Goal: Transaction & Acquisition: Purchase product/service

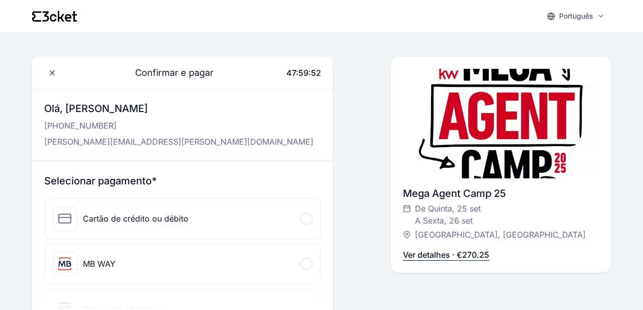
click at [175, 218] on div "Cartão de crédito ou débito" at bounding box center [136, 219] width 106 height 12
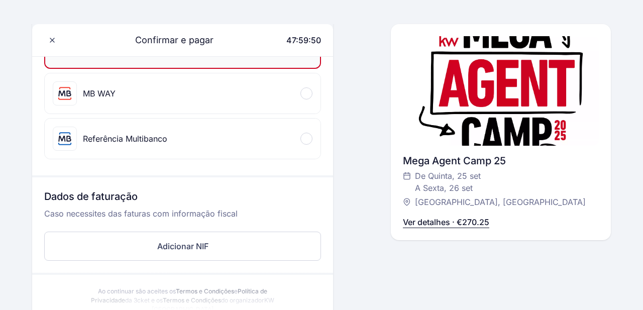
scroll to position [281, 0]
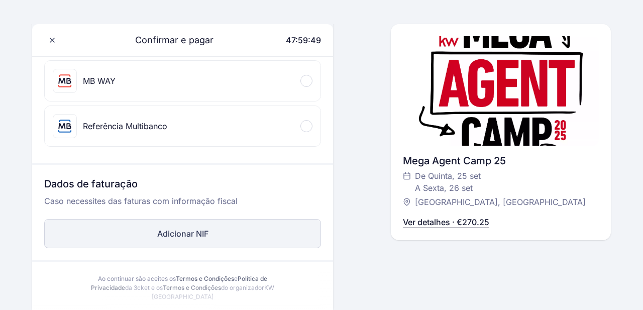
click at [196, 236] on button "Adicionar NIF" at bounding box center [182, 233] width 277 height 29
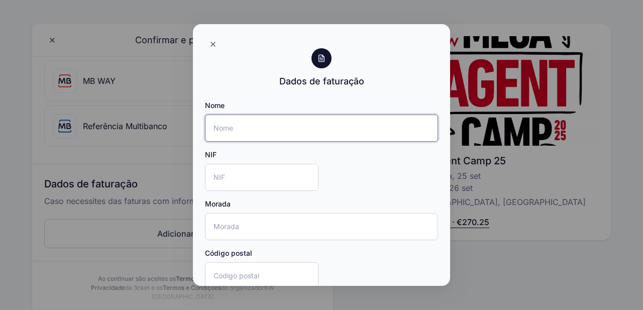
click at [243, 130] on input "Nome" at bounding box center [321, 128] width 233 height 27
click at [232, 173] on input "NIF" at bounding box center [262, 177] width 114 height 27
type input "515186864"
click at [223, 125] on input "Nome" at bounding box center [321, 128] width 233 height 27
type input "Núncio & C. Lda"
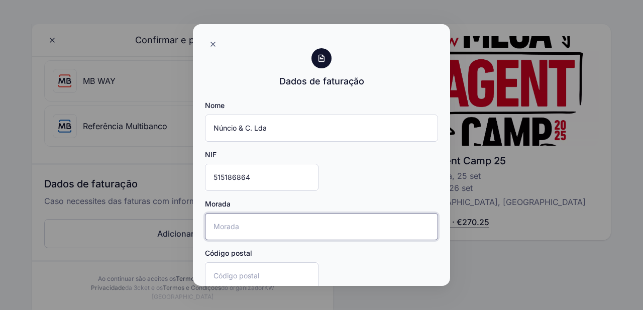
click at [234, 231] on input "Morada" at bounding box center [321, 226] width 233 height 27
type input "Rua do Centro Empresarial Lote 310 Edificio 13B"
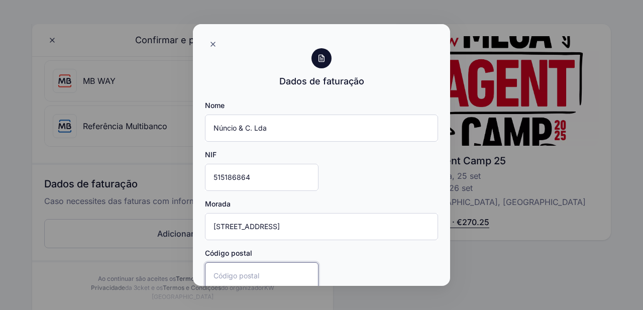
type input "2710-444"
type input "Sintra"
type input "Portugal"
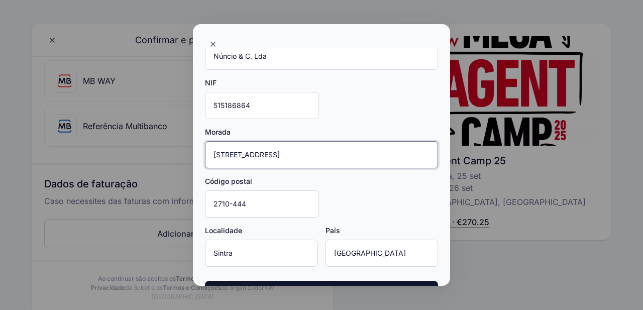
scroll to position [107, 0]
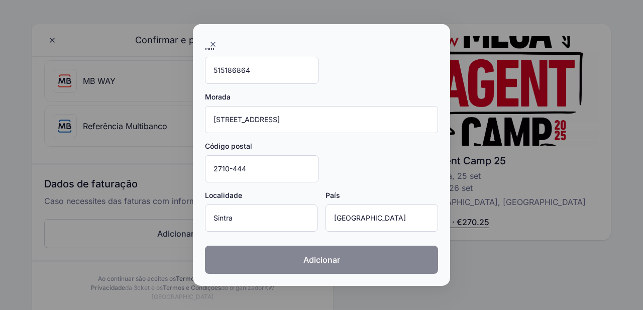
click at [336, 265] on span "Adicionar" at bounding box center [322, 260] width 37 height 12
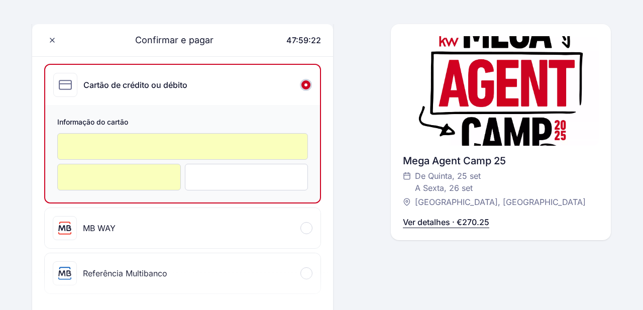
scroll to position [0, 0]
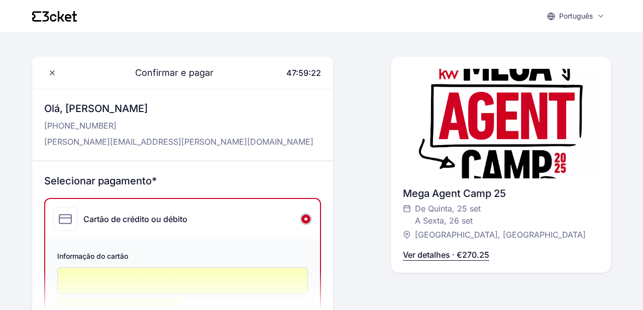
click at [270, 176] on h3 "Selecionar pagamento*" at bounding box center [182, 181] width 277 height 14
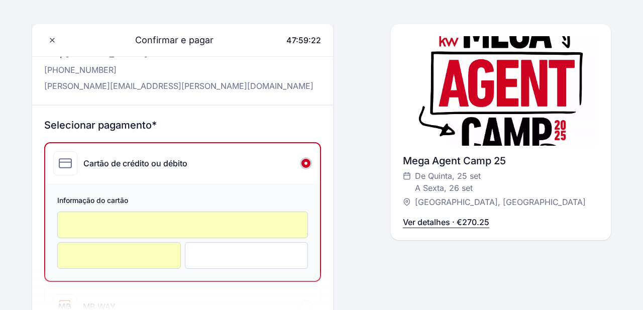
scroll to position [118, 0]
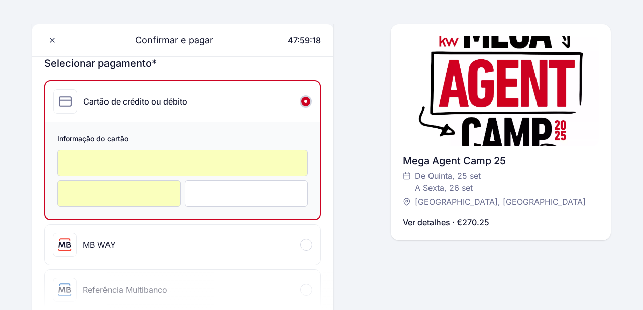
click at [289, 139] on span "Informação do cartão" at bounding box center [182, 140] width 251 height 12
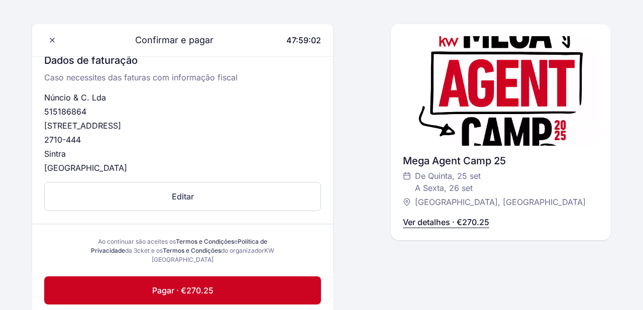
scroll to position [427, 0]
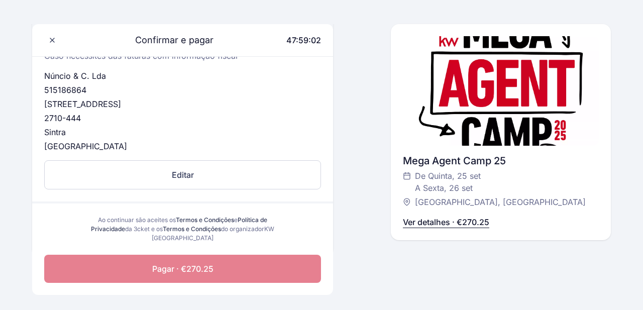
click at [222, 268] on button "Pagar · €270.25" at bounding box center [182, 269] width 277 height 28
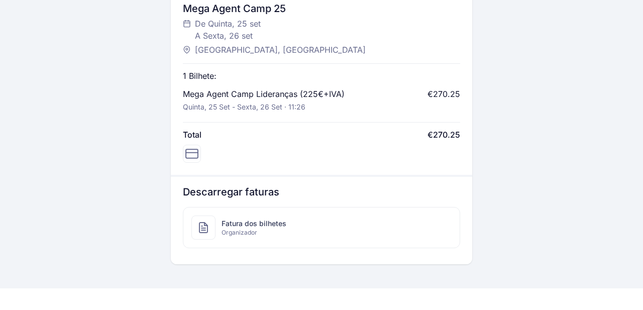
scroll to position [450, 0]
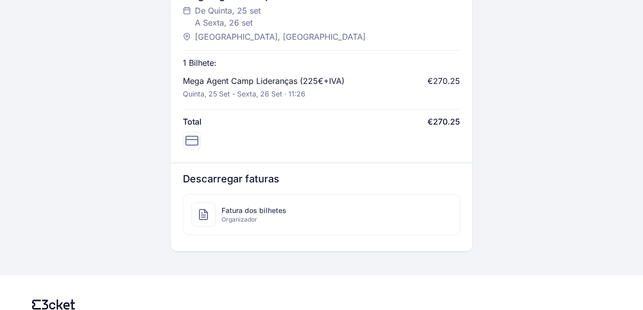
click at [263, 206] on span "Fatura dos bilhetes" at bounding box center [254, 211] width 65 height 10
